Goal: Information Seeking & Learning: Compare options

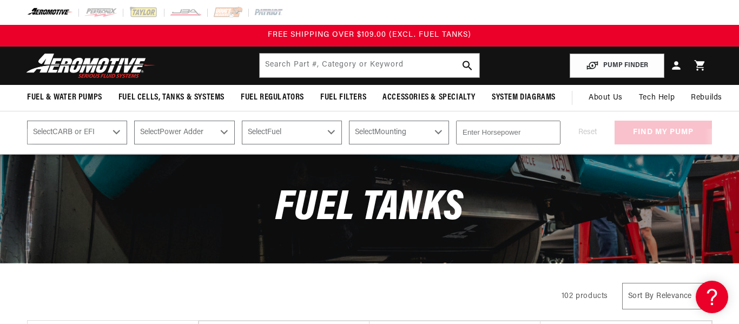
click at [117, 132] on select "Select CARB or EFI [GEOGRAPHIC_DATA] Fuel Injected" at bounding box center [77, 133] width 100 height 24
select select "Fuel-Injected"
click at [27, 121] on select "Select CARB or EFI [GEOGRAPHIC_DATA] Fuel Injected" at bounding box center [77, 133] width 100 height 24
select select "Fuel-Injected"
click at [199, 133] on select "Select Power Adder No - Naturally Aspirated Yes - Forced Induction" at bounding box center [184, 133] width 100 height 24
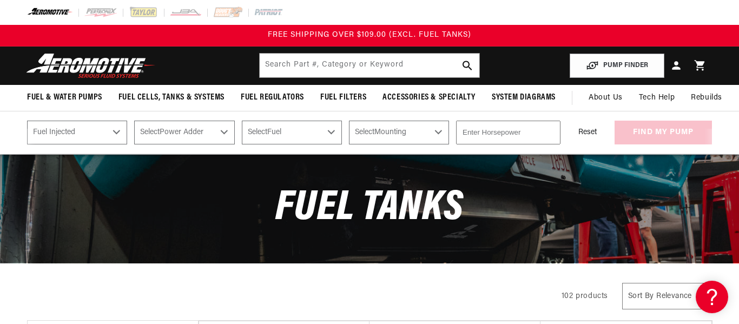
select select "No-Naturally-Aspirated"
click at [134, 121] on select "Select Power Adder No - Naturally Aspirated Yes - Forced Induction" at bounding box center [184, 133] width 100 height 24
select select "No-Naturally-Aspirated"
click at [280, 134] on select "Select Fuel E85 Gas" at bounding box center [292, 133] width 100 height 24
select select "Gas"
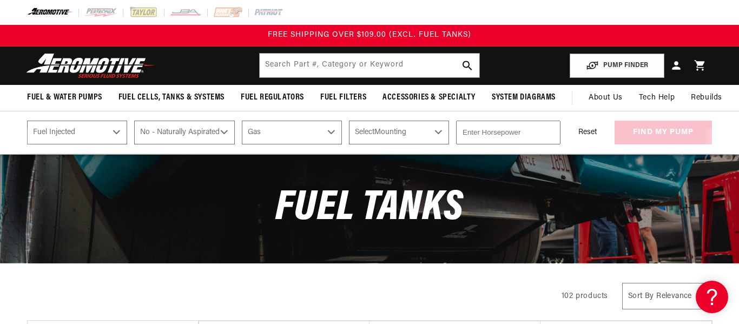
click at [242, 121] on select "Select Fuel E85 Gas" at bounding box center [292, 133] width 100 height 24
select select "Gas"
click at [388, 131] on select "Select Mounting External In-Tank" at bounding box center [399, 133] width 100 height 24
select select "In-Tank"
click at [349, 121] on select "Select Mounting External In-Tank" at bounding box center [399, 133] width 100 height 24
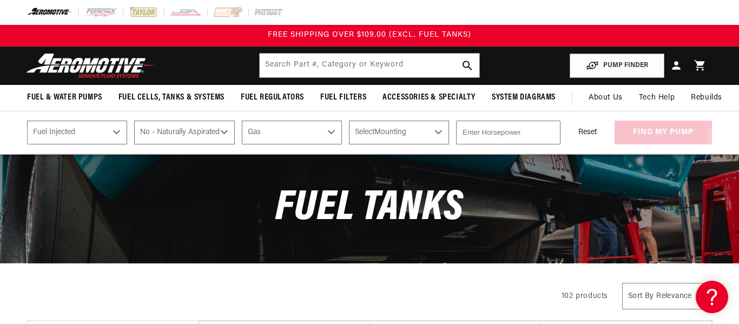
select select "In-Tank"
click at [464, 134] on input "number" at bounding box center [508, 133] width 104 height 24
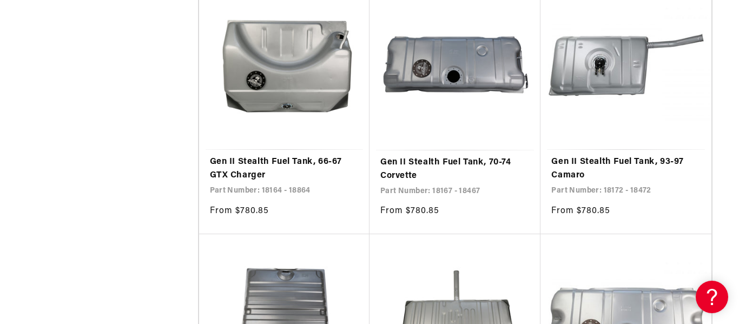
scroll to position [1887, 0]
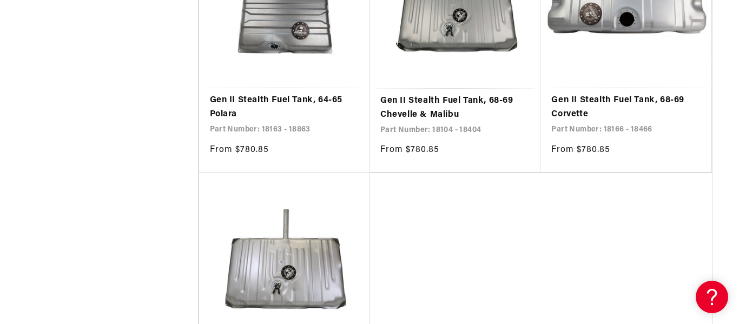
type input "600"
select select "Fuel-Injected"
select select "No-Naturally-Aspirated"
select select "Gas"
select select "In-Tank"
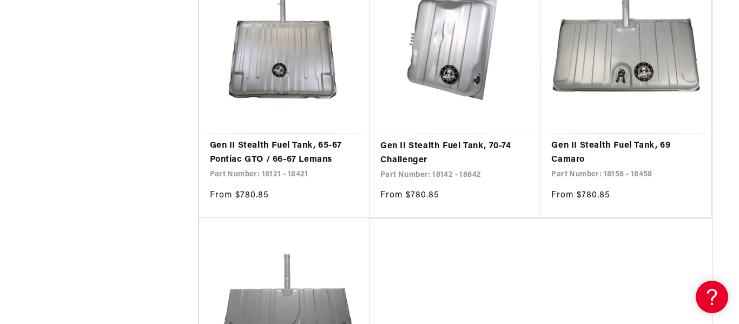
scroll to position [4214, 0]
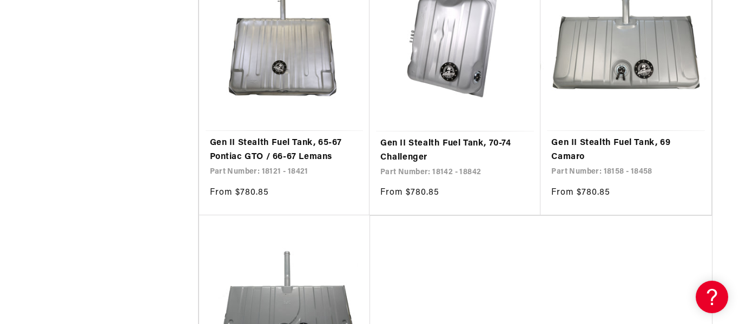
select select "Fuel-Injected"
select select "No-Naturally-Aspirated"
select select "Gas"
select select "In-Tank"
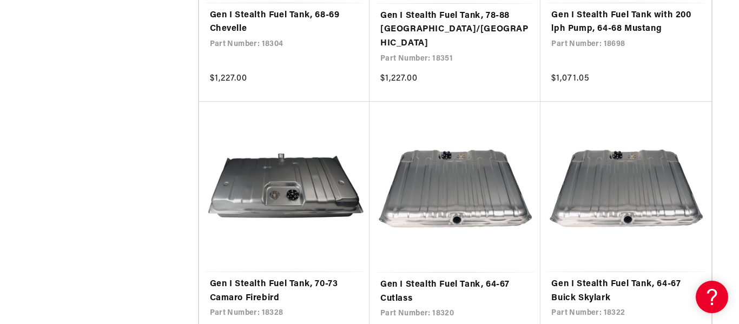
scroll to position [5906, 0]
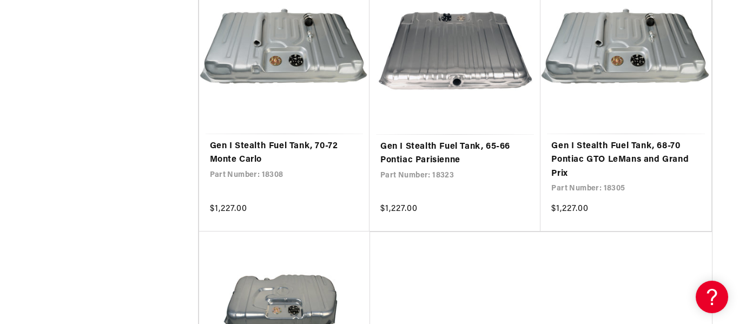
select select "Fuel-Injected"
select select "No-Naturally-Aspirated"
select select "Gas"
select select "In-Tank"
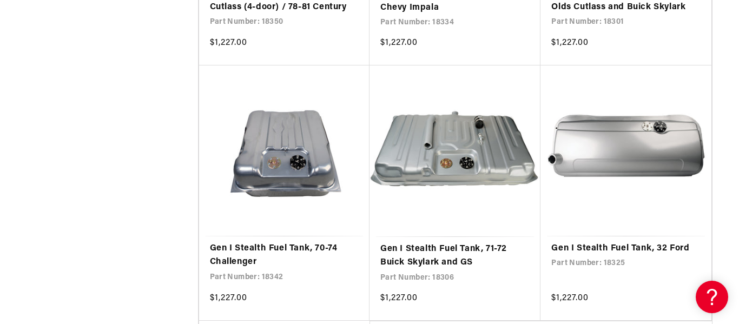
scroll to position [8260, 0]
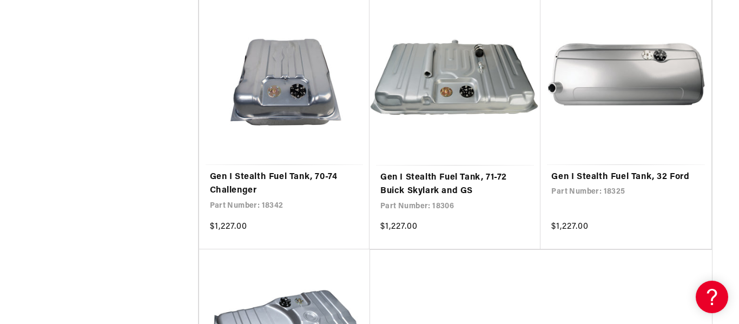
select select "Fuel-Injected"
select select "No-Naturally-Aspirated"
select select "Gas"
select select "In-Tank"
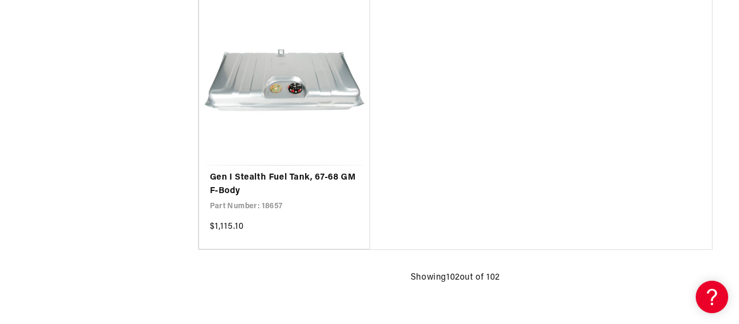
scroll to position [9096, 0]
